Goal: Task Accomplishment & Management: Manage account settings

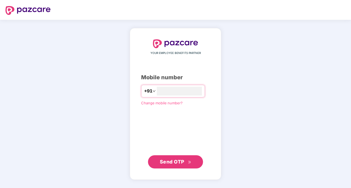
type input "**********"
click at [178, 164] on span "Send OTP" at bounding box center [172, 162] width 25 height 6
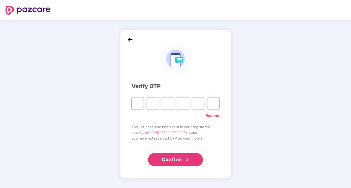
type input "*"
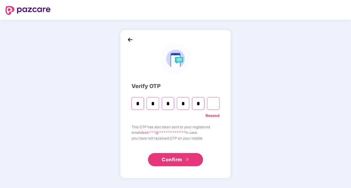
type input "*"
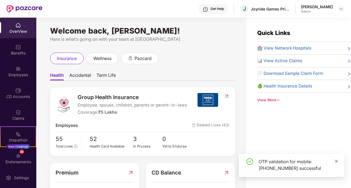
click at [338, 162] on icon "close" at bounding box center [337, 161] width 4 height 4
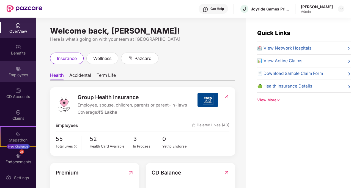
click at [21, 76] on div "Employees" at bounding box center [18, 75] width 36 height 6
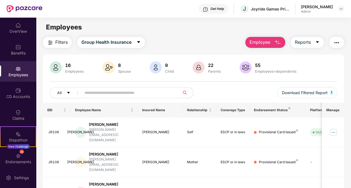
click at [88, 94] on input "text" at bounding box center [129, 93] width 88 height 8
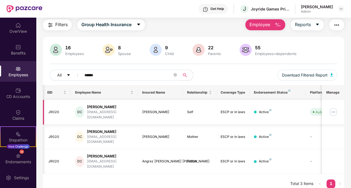
scroll to position [0, 56]
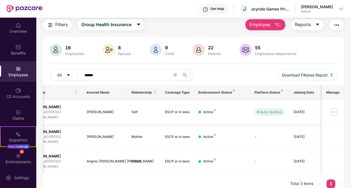
type input "******"
click at [334, 111] on img at bounding box center [333, 112] width 9 height 9
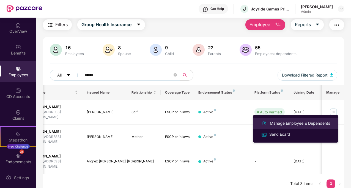
click at [285, 124] on div "Manage Employee & Dependents" at bounding box center [300, 123] width 62 height 6
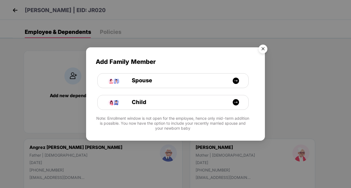
click at [263, 47] on img "Close" at bounding box center [262, 49] width 15 height 15
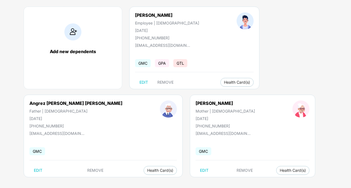
scroll to position [47, 0]
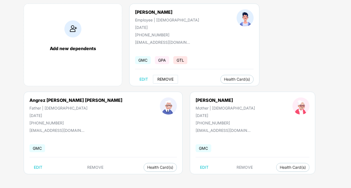
click at [168, 80] on span "REMOVE" at bounding box center [165, 79] width 16 height 4
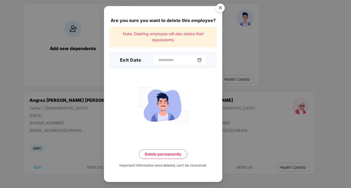
click at [201, 61] on img at bounding box center [199, 60] width 4 height 4
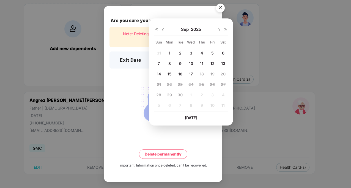
click at [213, 64] on span "12" at bounding box center [213, 63] width 4 height 5
type input "**********"
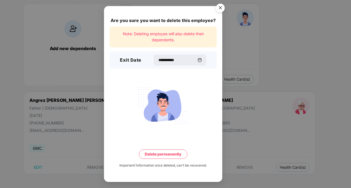
click at [160, 154] on button "Delete permanently" at bounding box center [163, 153] width 48 height 9
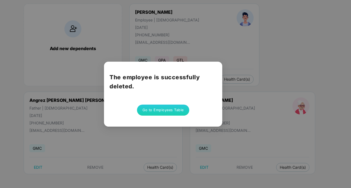
click at [222, 49] on div "The employee is successfully deleted. Go to Employees Table" at bounding box center [175, 94] width 351 height 188
click at [146, 113] on button "Go to Employees Table" at bounding box center [163, 110] width 52 height 11
